Goal: Transaction & Acquisition: Purchase product/service

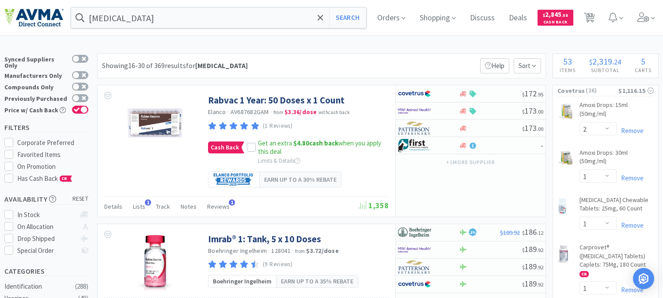
select select "2"
select select "1"
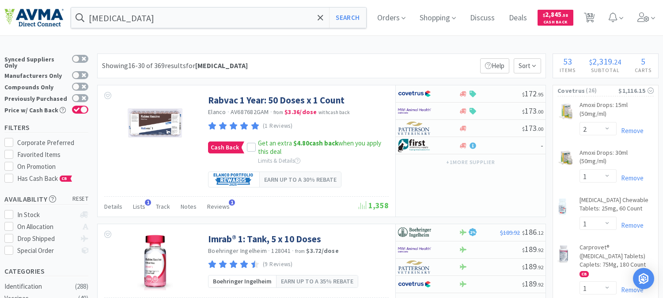
select select "1"
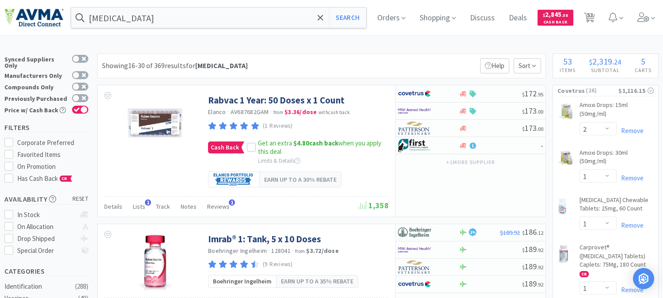
select select "1"
select select "2"
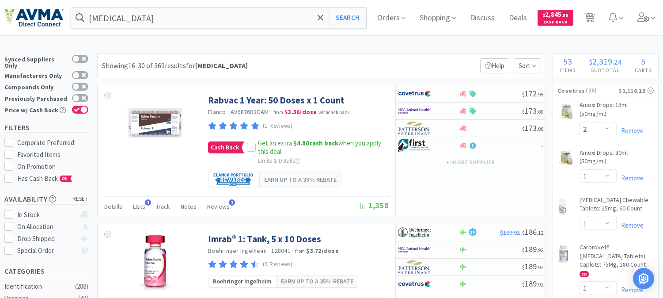
select select "1"
select select "2"
select select "1"
select select "12"
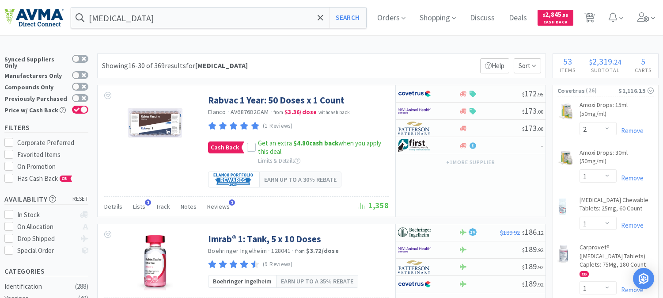
select select "1"
select select "2"
select select "3"
select select "1"
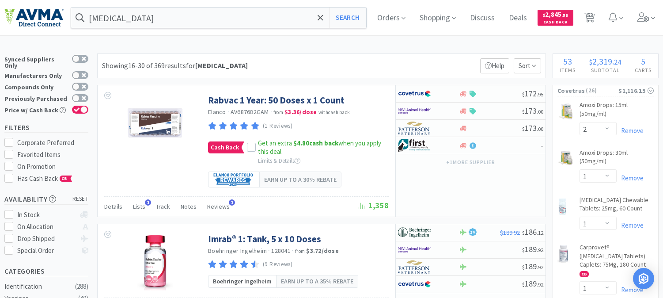
select select "1"
select select "2"
select select "3"
select select "1"
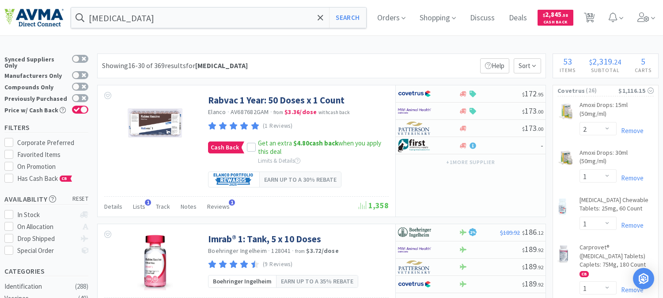
select select "1"
select select "3"
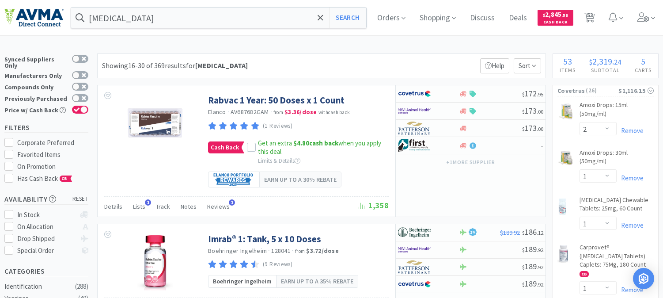
select select "2"
select select "1"
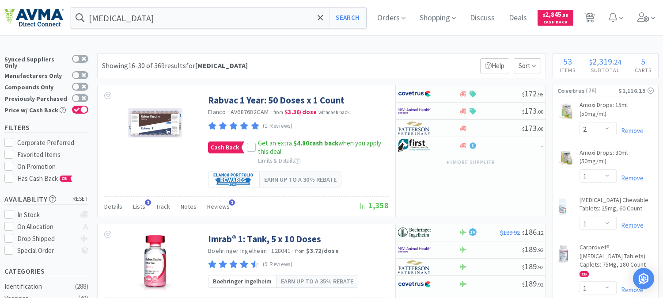
select select "1"
select select "2"
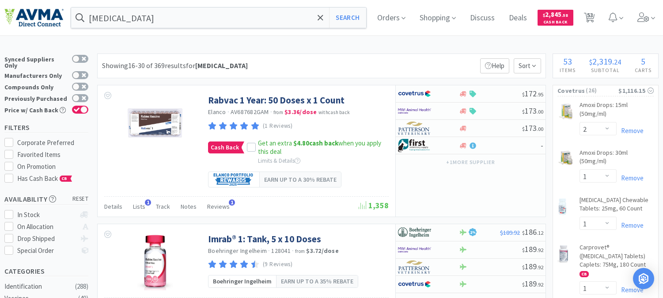
select select "1"
select select "5"
select select "12"
select select "1"
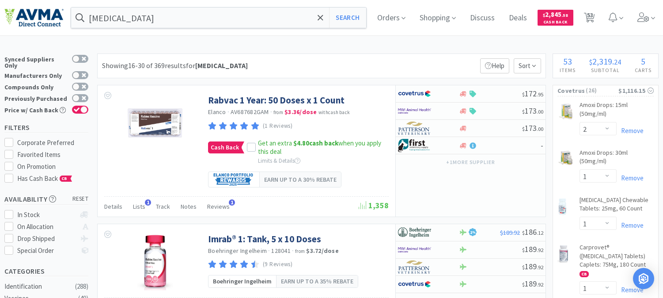
select select "2"
select select "4"
select select "1"
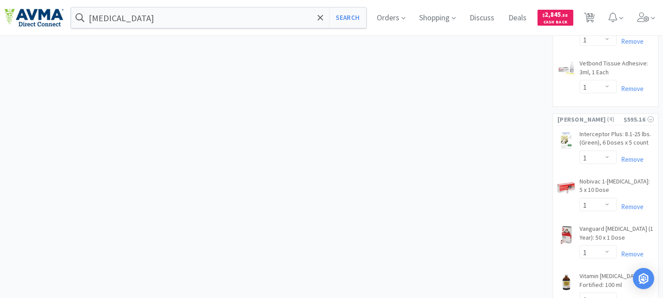
scroll to position [2062, 0]
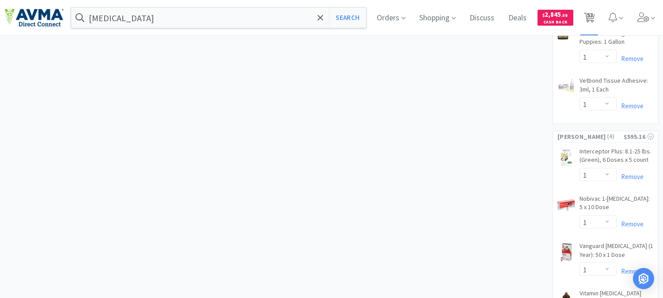
click at [593, 17] on span "53" at bounding box center [590, 14] width 6 height 35
select select "2"
select select "1"
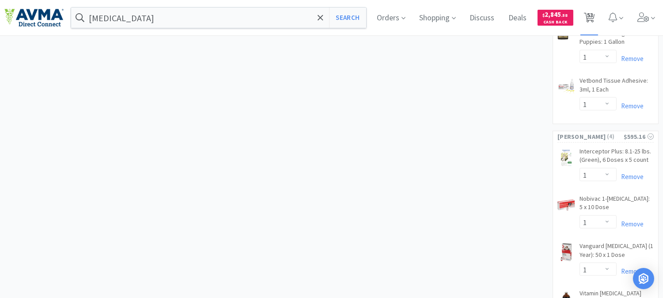
select select "1"
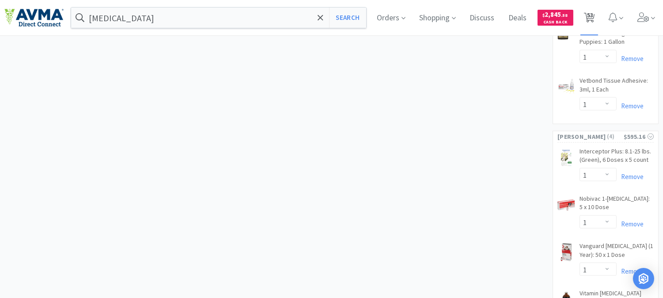
select select "1"
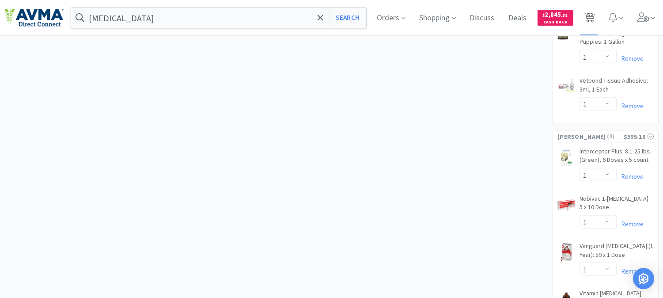
select select "2"
select select "1"
select select "2"
select select "1"
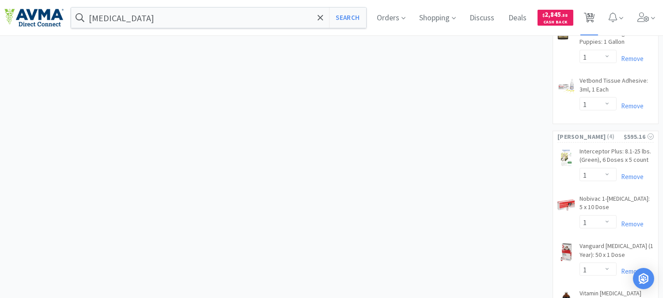
select select "12"
select select "1"
select select "2"
select select "3"
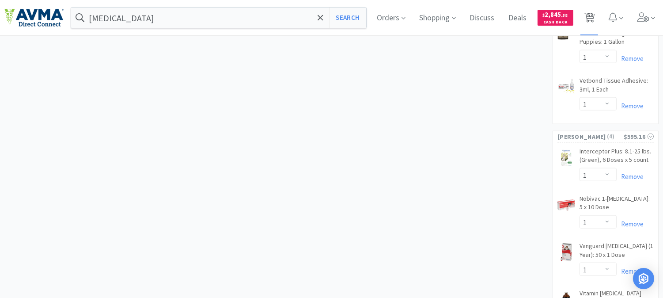
select select "1"
select select "2"
select select "3"
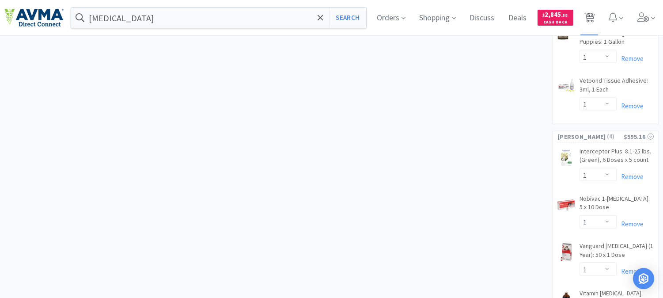
select select "1"
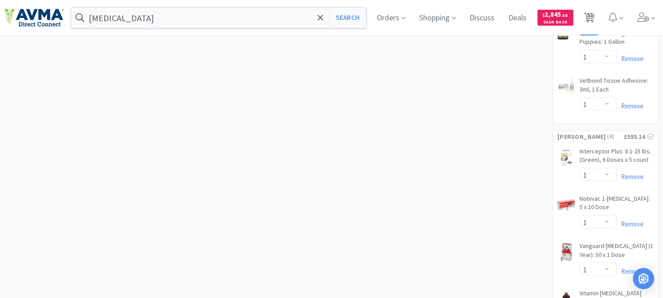
select select "3"
select select "2"
select select "1"
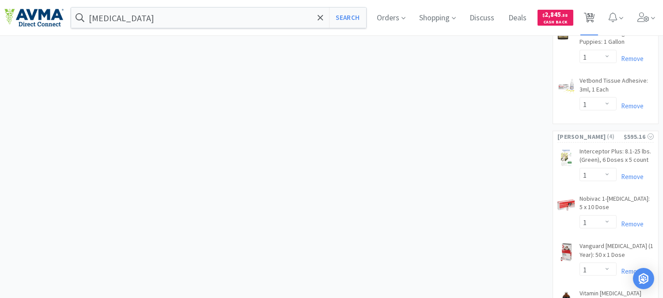
select select "1"
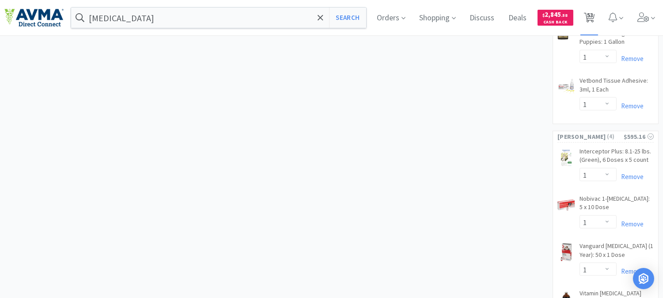
select select "2"
select select "1"
select select "5"
select select "12"
select select "1"
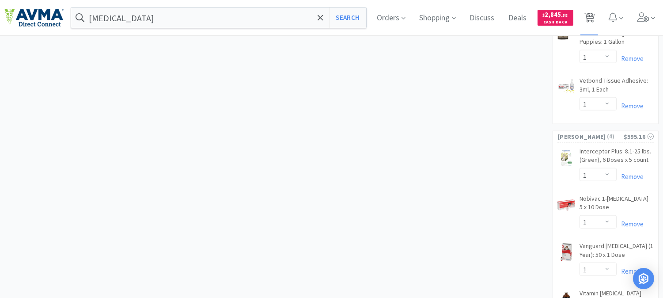
select select "1"
select select "2"
select select "4"
select select "1"
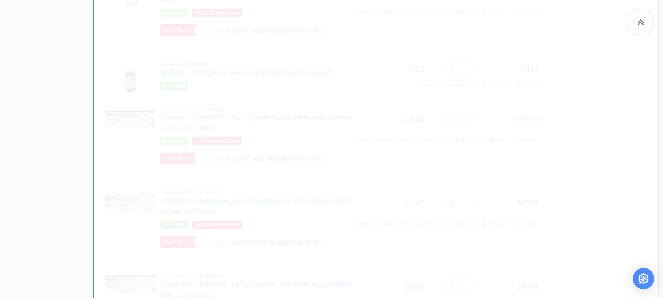
scroll to position [442, 0]
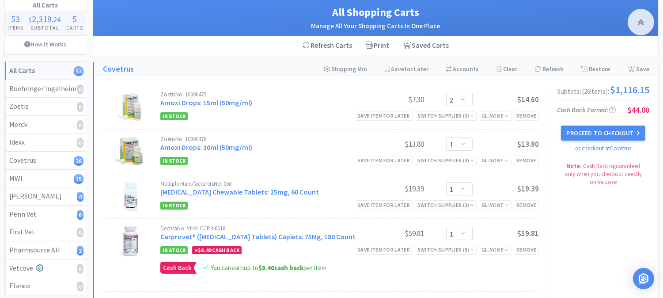
scroll to position [0, 0]
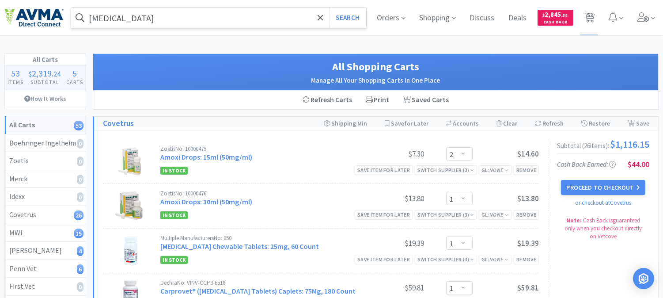
click at [134, 14] on input "[MEDICAL_DATA]" at bounding box center [218, 18] width 295 height 20
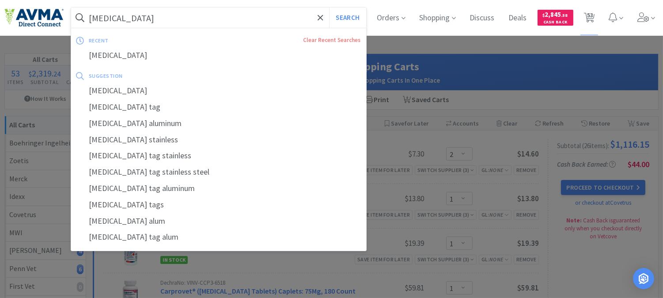
click at [126, 18] on input "[MEDICAL_DATA]" at bounding box center [218, 18] width 295 height 20
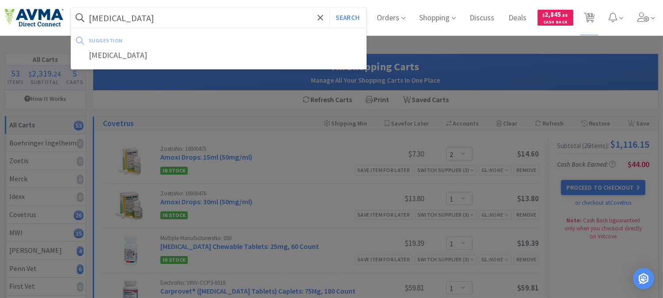
type input "[MEDICAL_DATA]"
click at [329, 8] on button "Search" at bounding box center [347, 18] width 37 height 20
select select "2"
select select "1"
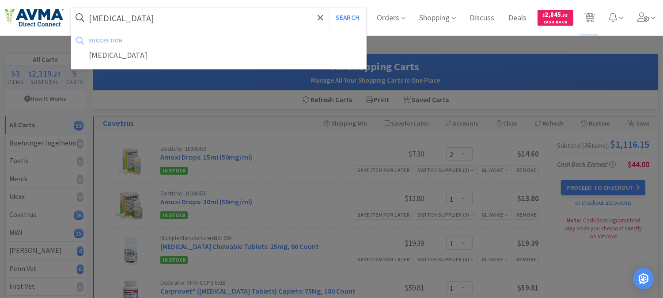
select select "1"
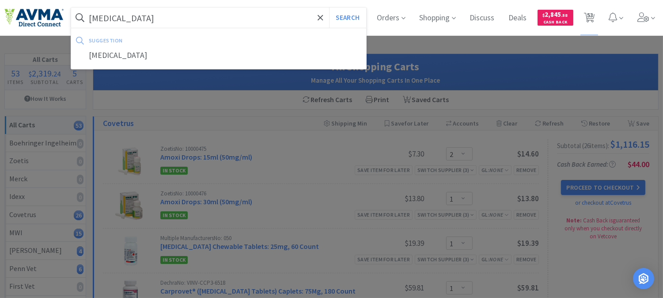
select select "1"
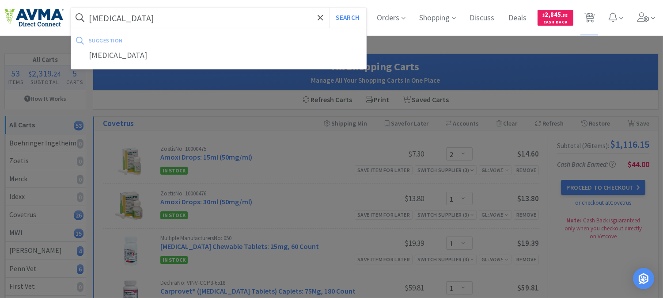
select select "1"
select select "2"
select select "1"
select select "2"
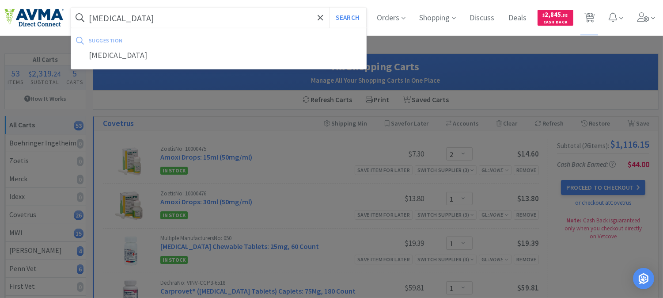
select select "1"
select select "12"
select select "1"
select select "2"
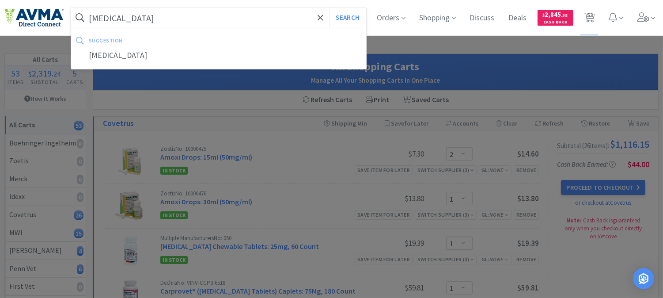
select select "3"
select select "1"
select select "2"
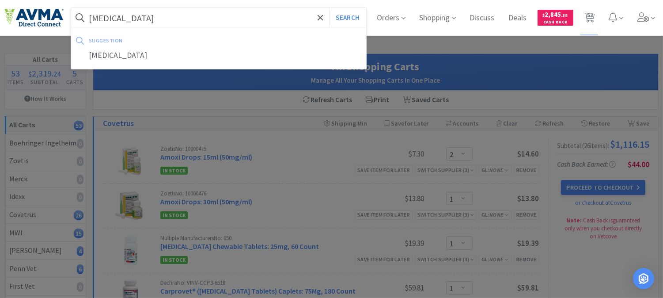
select select "3"
select select "1"
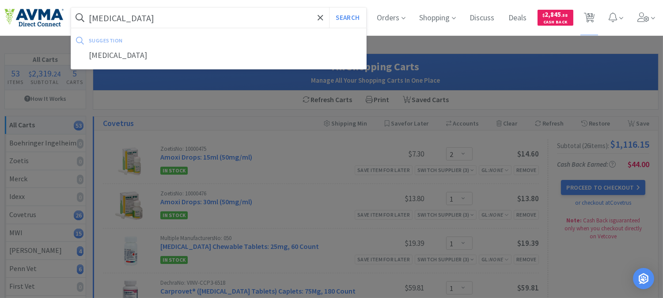
select select "1"
select select "3"
select select "2"
select select "1"
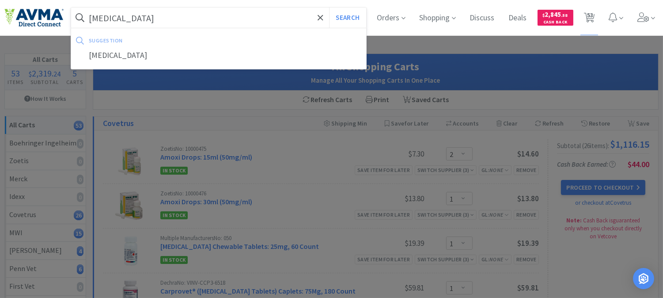
select select "1"
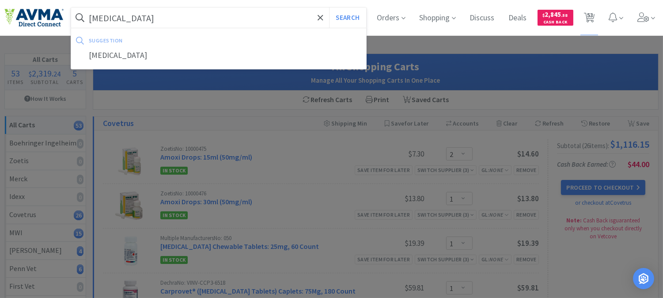
select select "1"
select select "2"
select select "1"
select select "5"
select select "12"
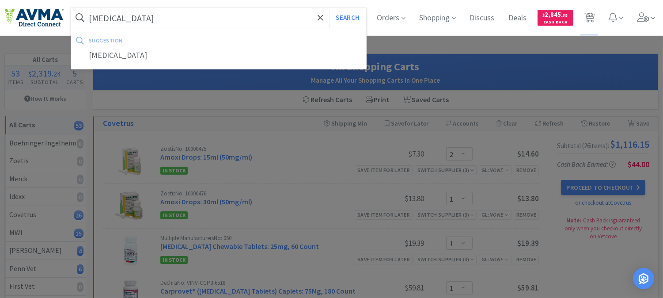
select select "1"
select select "2"
select select "4"
select select "1"
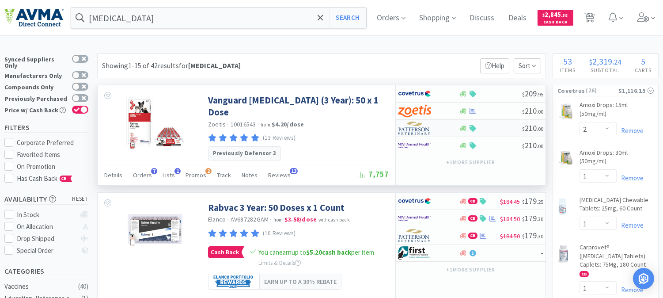
click at [420, 133] on img at bounding box center [414, 128] width 33 height 13
select select "1"
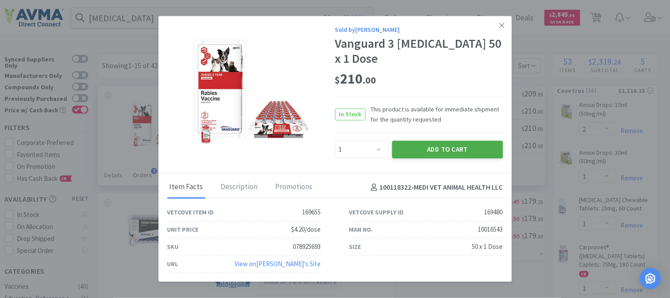
click at [417, 141] on button "Add to Cart" at bounding box center [447, 150] width 111 height 18
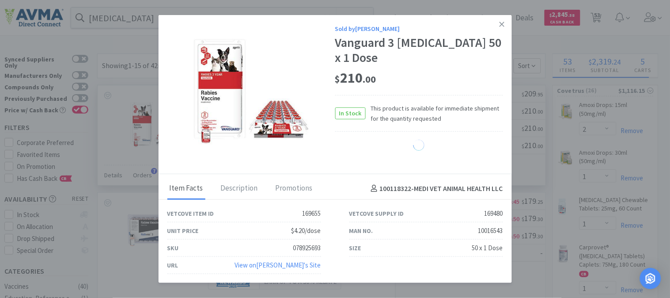
select select "1"
select select "2"
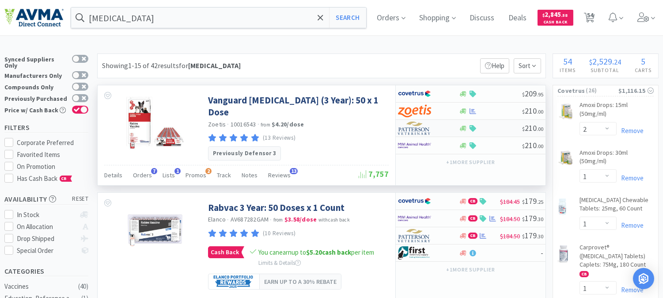
click at [418, 130] on img at bounding box center [414, 128] width 33 height 13
select select "1"
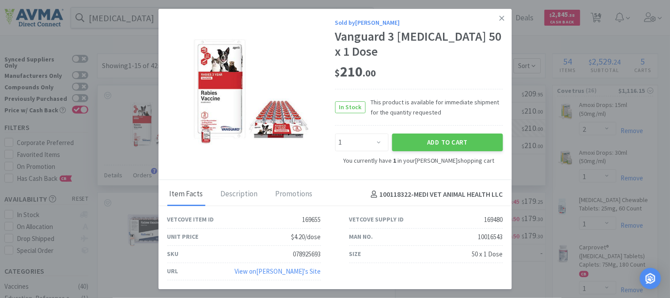
click at [308, 249] on div "078925693" at bounding box center [307, 254] width 28 height 11
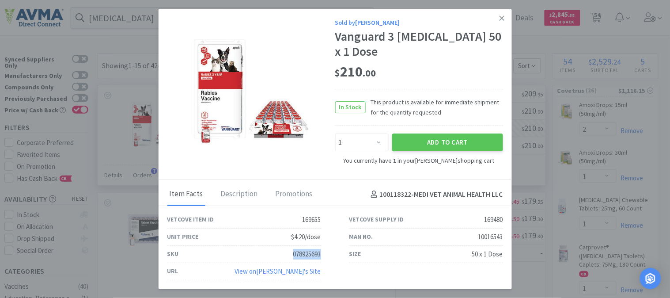
copy div "078925693"
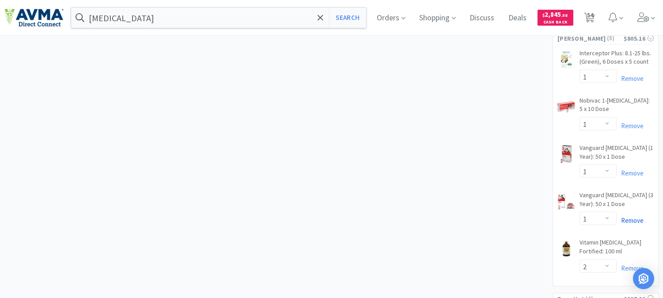
scroll to position [2111, 0]
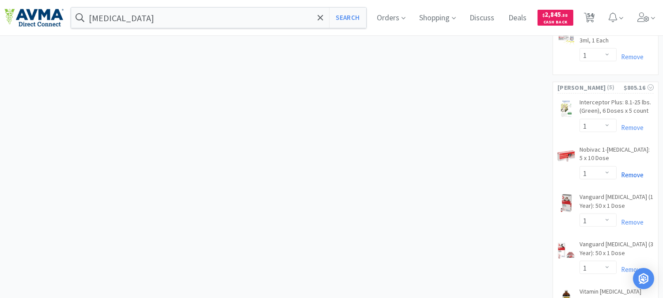
click at [633, 179] on link "Remove" at bounding box center [630, 175] width 27 height 8
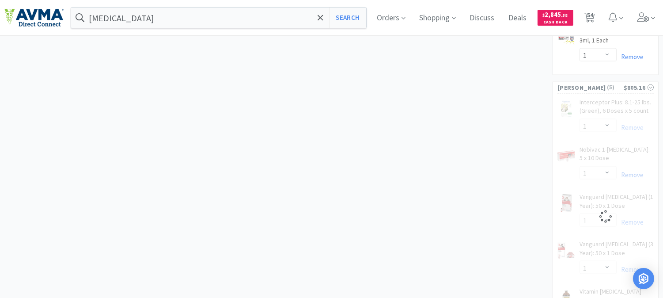
select select "2"
select select "1"
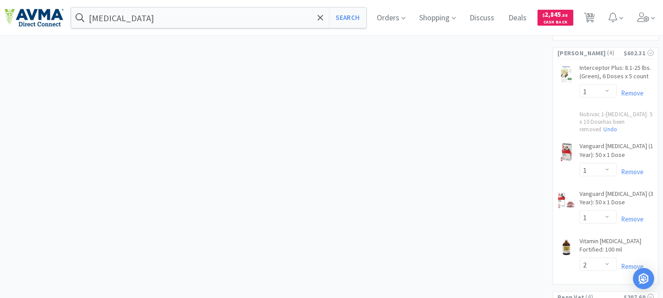
scroll to position [2160, 0]
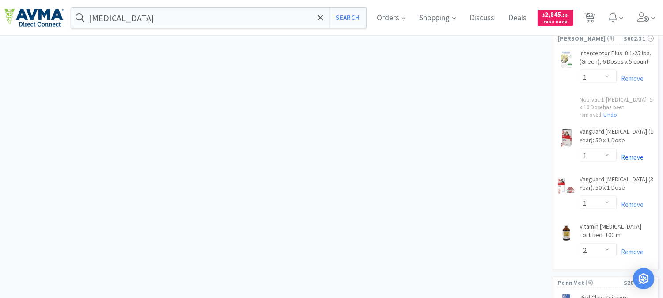
click at [633, 155] on link "Remove" at bounding box center [630, 157] width 27 height 8
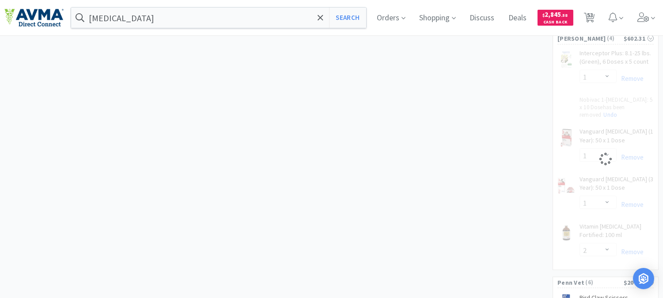
select select "2"
select select "1"
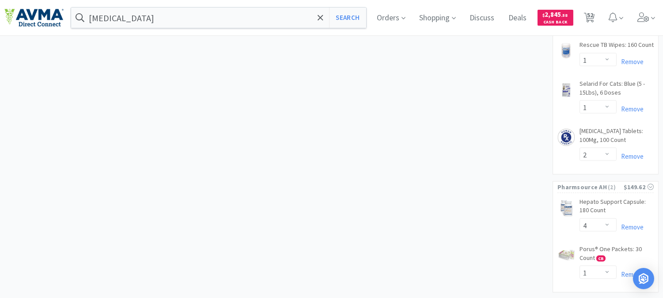
scroll to position [2556, 0]
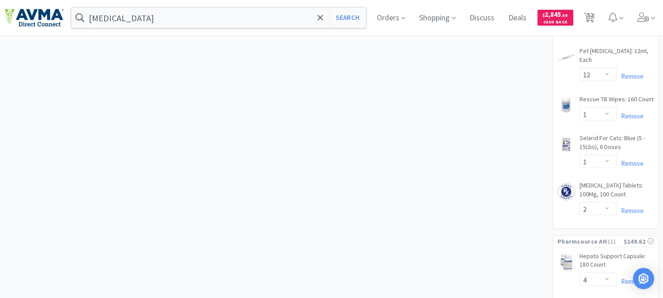
scroll to position [2458, 0]
